Goal: Task Accomplishment & Management: Complete application form

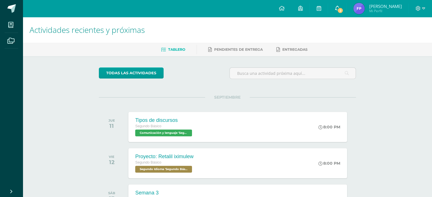
click at [339, 7] on icon at bounding box center [337, 8] width 5 height 5
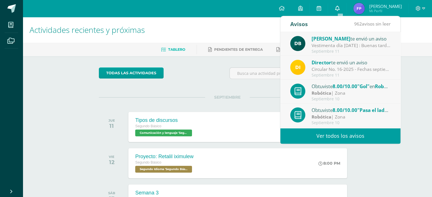
click at [342, 9] on link "0" at bounding box center [337, 8] width 18 height 17
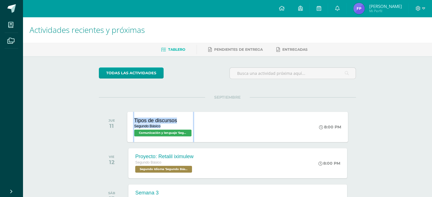
drag, startPoint x: 237, startPoint y: 129, endPoint x: 260, endPoint y: 111, distance: 29.5
click at [260, 111] on div "JUE 11 Tipos de discursos Segundo Básico Comunicación y lenguaje 'Segundo Básic…" at bounding box center [227, 127] width 257 height 32
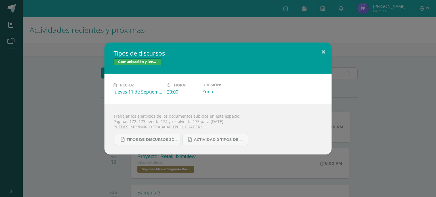
click at [330, 49] on button at bounding box center [323, 52] width 16 height 19
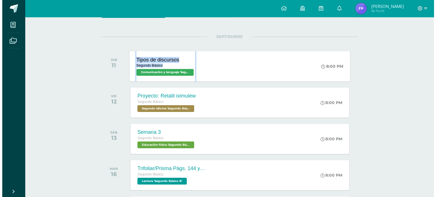
scroll to position [64, 0]
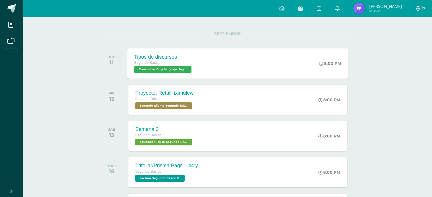
click at [261, 64] on div "Tipos de discursos Segundo Básico Comunicación y lenguaje 'Segundo Básico B' 8:…" at bounding box center [237, 63] width 221 height 30
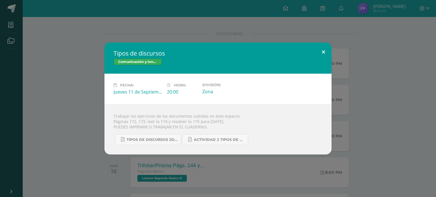
click at [319, 57] on button at bounding box center [323, 52] width 16 height 19
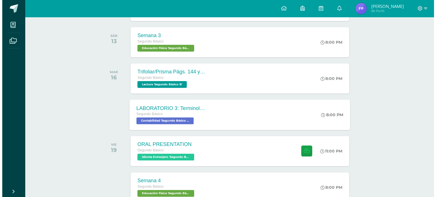
scroll to position [159, 0]
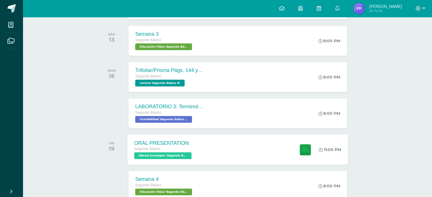
click at [212, 153] on div "ORAL PRESENTATION Segundo Básico Idioma Extranjero 'Segundo Básico B' 11:00 PM …" at bounding box center [237, 150] width 221 height 30
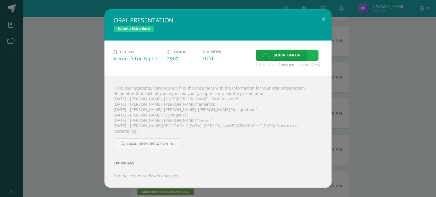
click at [313, 58] on icon at bounding box center [313, 55] width 4 height 5
click at [304, 70] on link "Subir enlace" at bounding box center [292, 70] width 57 height 9
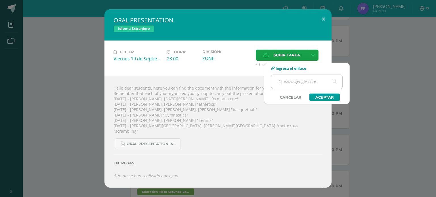
click at [299, 84] on input "text" at bounding box center [306, 82] width 71 height 14
paste input "https://www.canva.com/design/DAGysbPJUy8/n-h3BnA_GxJHKBFS3DkFBw/edit?utm_conten…"
type input "https://www.canva.com/design/DAGysbPJUy8/n-h3BnA_GxJHKBFS3DkFBw/edit?utm_conten…"
click at [316, 96] on link "Aceptar" at bounding box center [324, 97] width 30 height 7
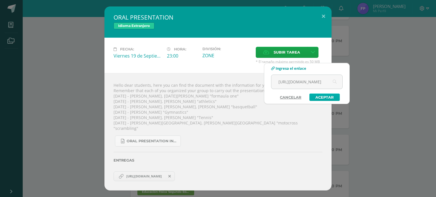
scroll to position [0, 0]
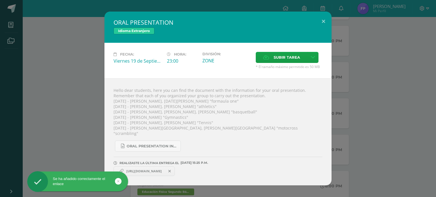
click at [154, 169] on span "https://www.canva.com/design/DAGysbPJUy8/n-h3BnA_GxJHKBFS3DkFBw/edit?utm_conten…" at bounding box center [144, 171] width 41 height 5
copy link "https://www.canva.com/design/DAGysbPJUy8/n-h3BnA_GxJHKBFS3DkFBw/edit?utm_conten…"
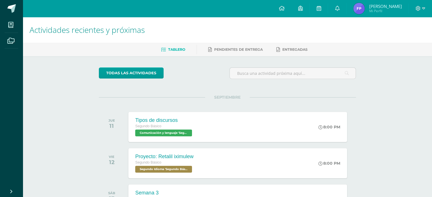
click at [368, 10] on span "Fredy Giovanni Mi Perfil" at bounding box center [377, 8] width 51 height 11
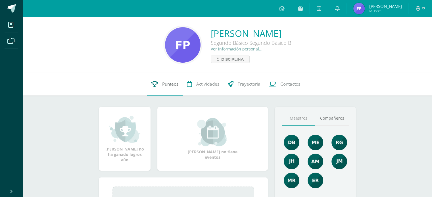
click at [169, 84] on span "Punteos" at bounding box center [170, 84] width 16 height 6
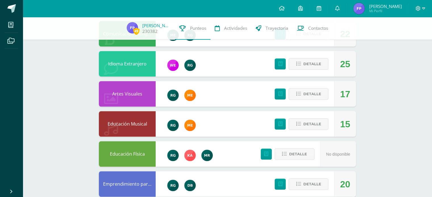
scroll to position [370, 0]
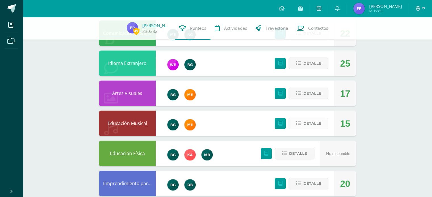
click at [310, 125] on span "Detalle" at bounding box center [312, 123] width 18 height 11
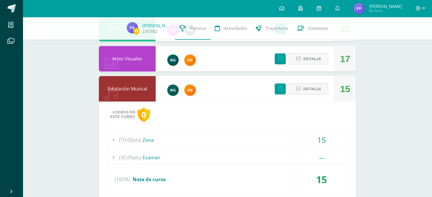
scroll to position [405, 0]
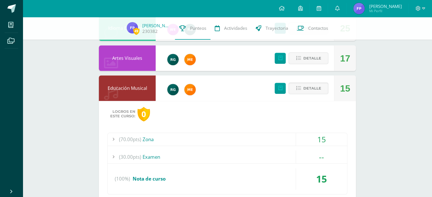
click at [272, 137] on div "(70.00pts) Zona" at bounding box center [227, 139] width 239 height 13
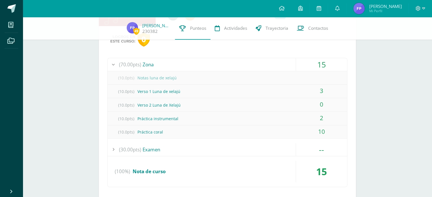
scroll to position [486, 0]
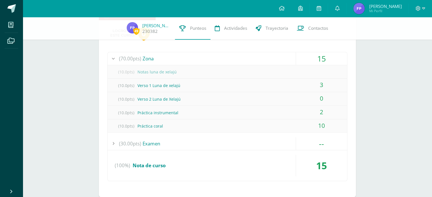
click at [277, 166] on div "(100%) Nota de curso" at bounding box center [227, 166] width 239 height 22
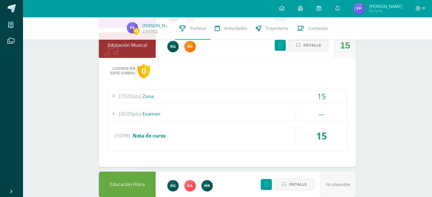
scroll to position [449, 0]
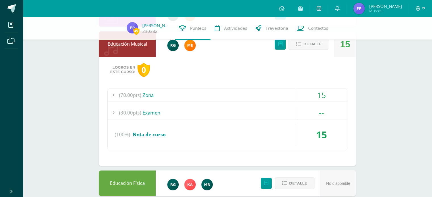
click at [293, 91] on div "(70.00pts) Zona" at bounding box center [227, 95] width 239 height 13
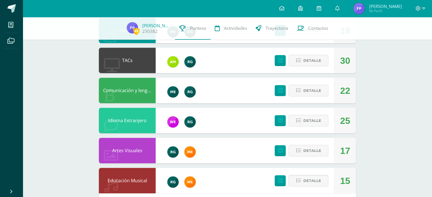
scroll to position [312, 0]
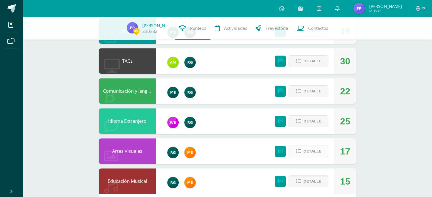
click at [311, 156] on span "Detalle" at bounding box center [312, 151] width 18 height 11
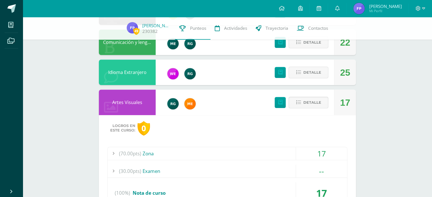
scroll to position [362, 0]
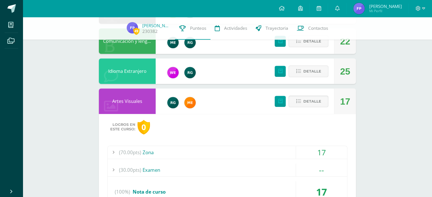
click at [299, 157] on div "17" at bounding box center [321, 152] width 51 height 13
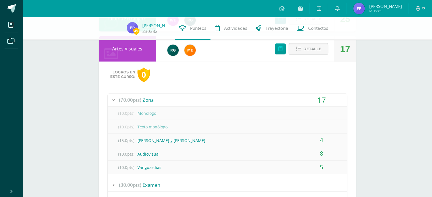
scroll to position [432, 0]
